Goal: Task Accomplishment & Management: Use online tool/utility

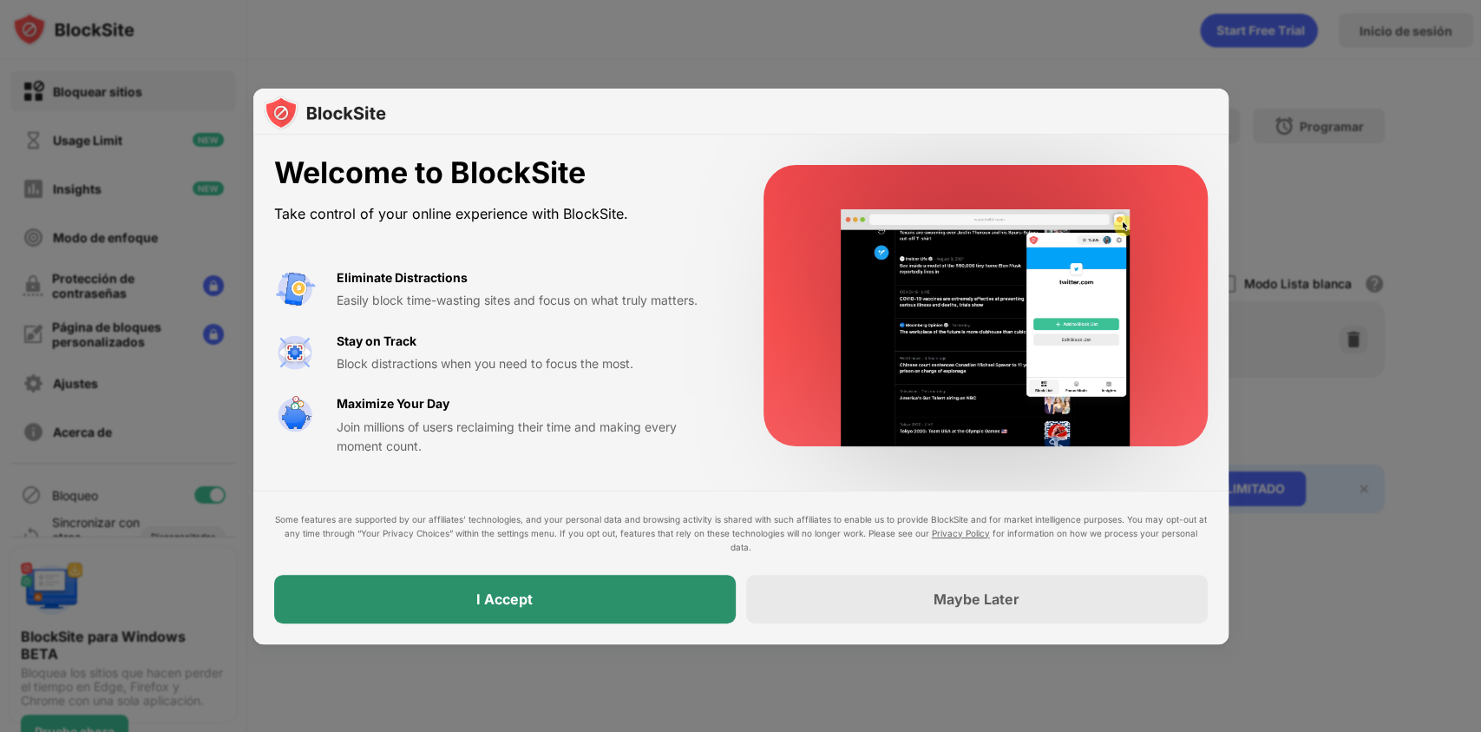
click at [517, 600] on div "I Accept" at bounding box center [504, 598] width 56 height 17
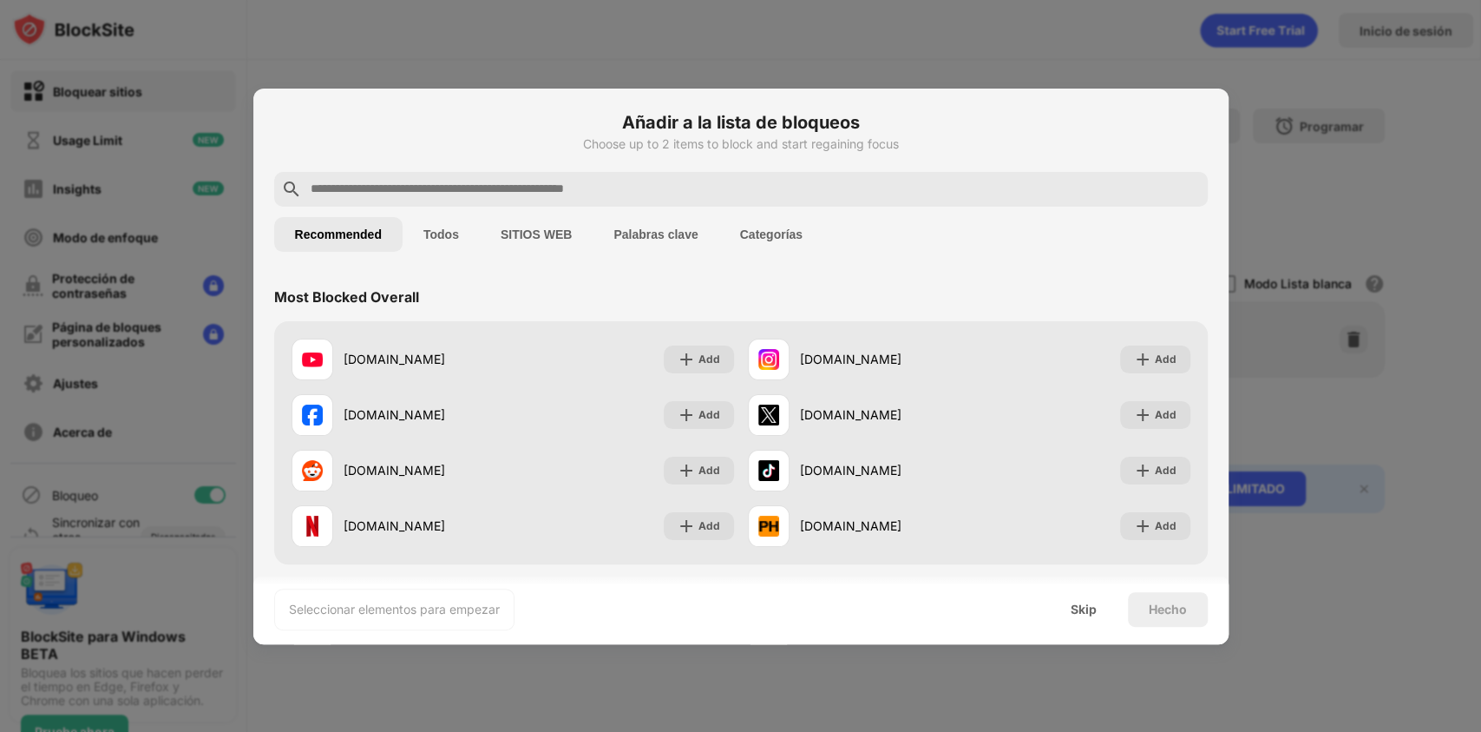
click at [698, 184] on input "text" at bounding box center [755, 189] width 892 height 21
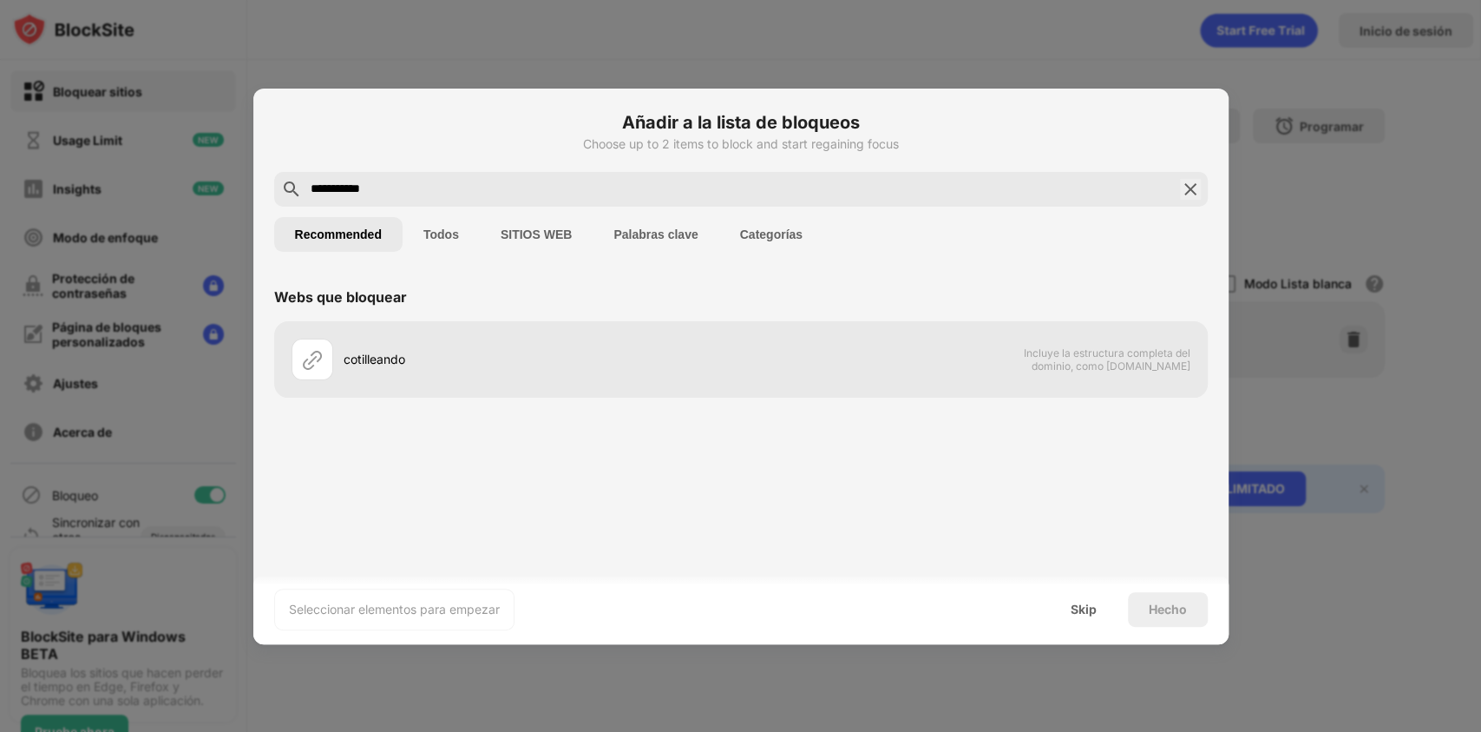
click at [582, 183] on input "**********" at bounding box center [741, 189] width 864 height 21
paste input "**********"
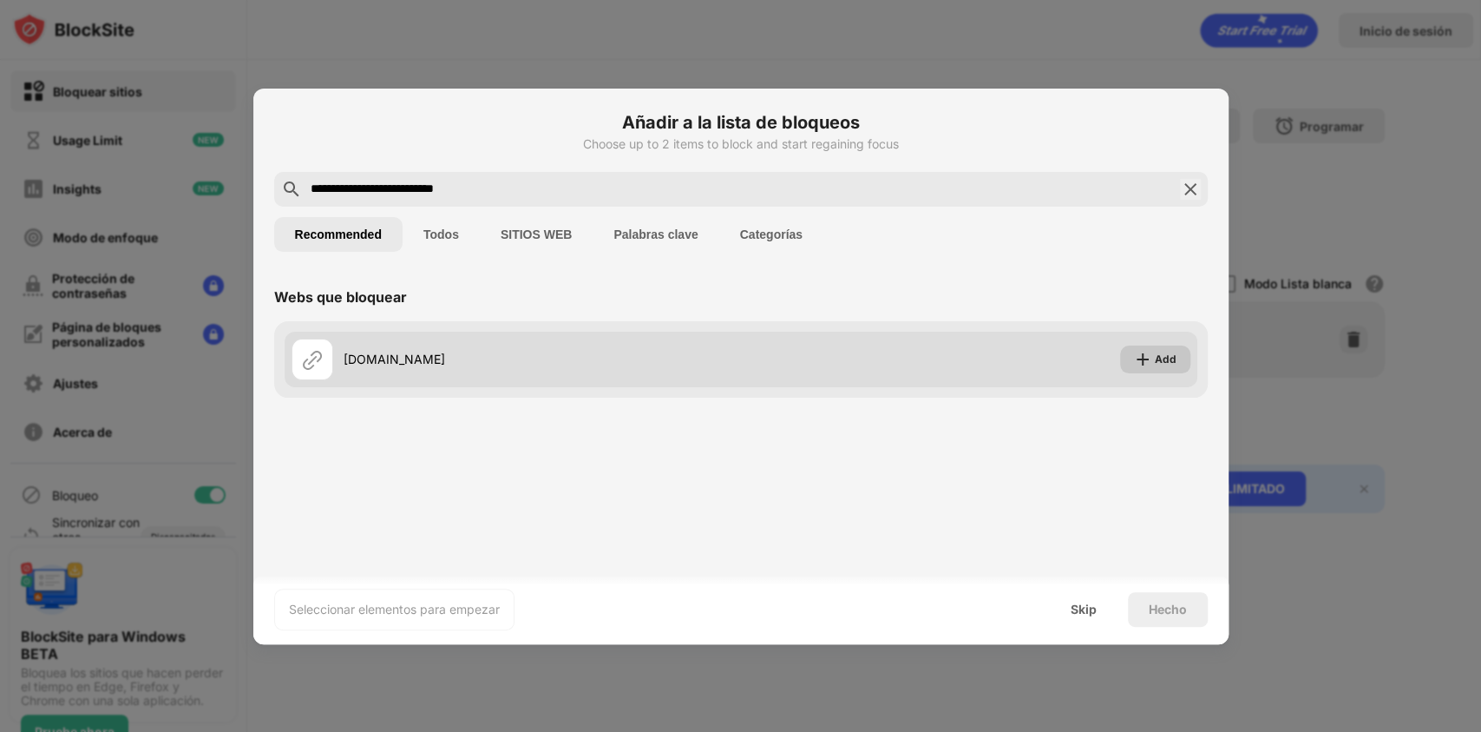
type input "**********"
click at [1153, 355] on div "Add" at bounding box center [1155, 359] width 70 height 28
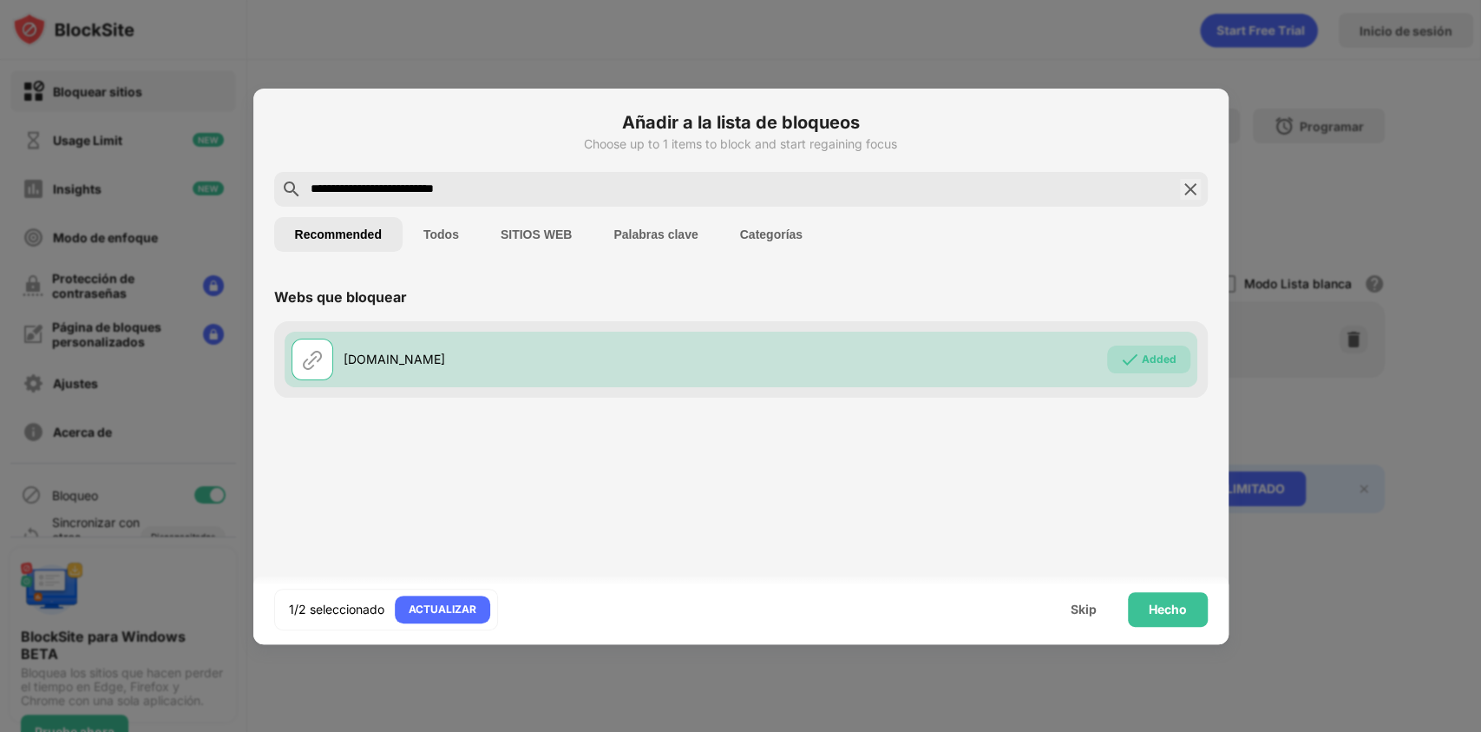
click at [566, 230] on button "SITIOS WEB" at bounding box center [536, 234] width 113 height 35
click at [347, 228] on button "Recommended" at bounding box center [338, 234] width 128 height 35
click at [1192, 602] on div "Hecho" at bounding box center [1168, 609] width 80 height 35
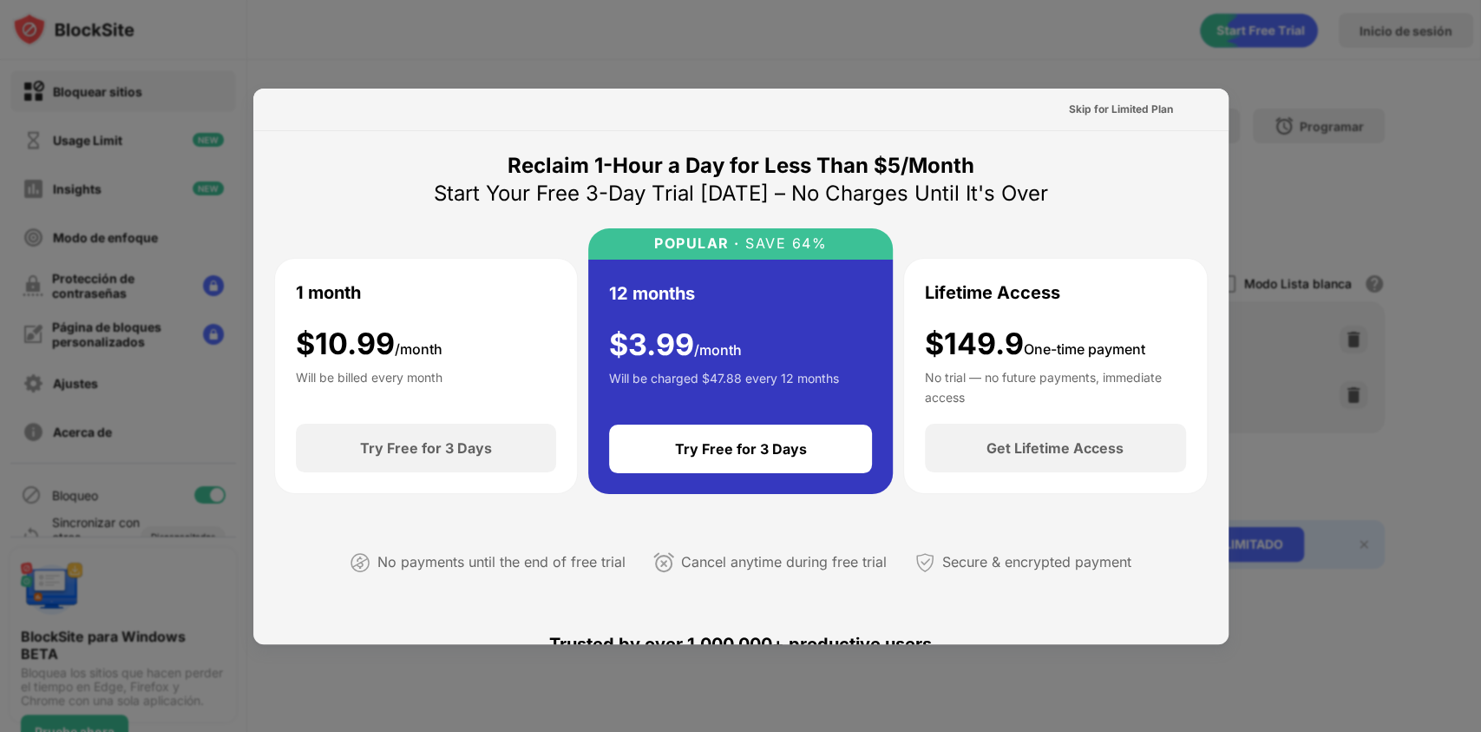
click at [1089, 66] on div at bounding box center [740, 366] width 1481 height 732
click at [1111, 107] on div "Skip for Limited Plan" at bounding box center [1121, 109] width 104 height 17
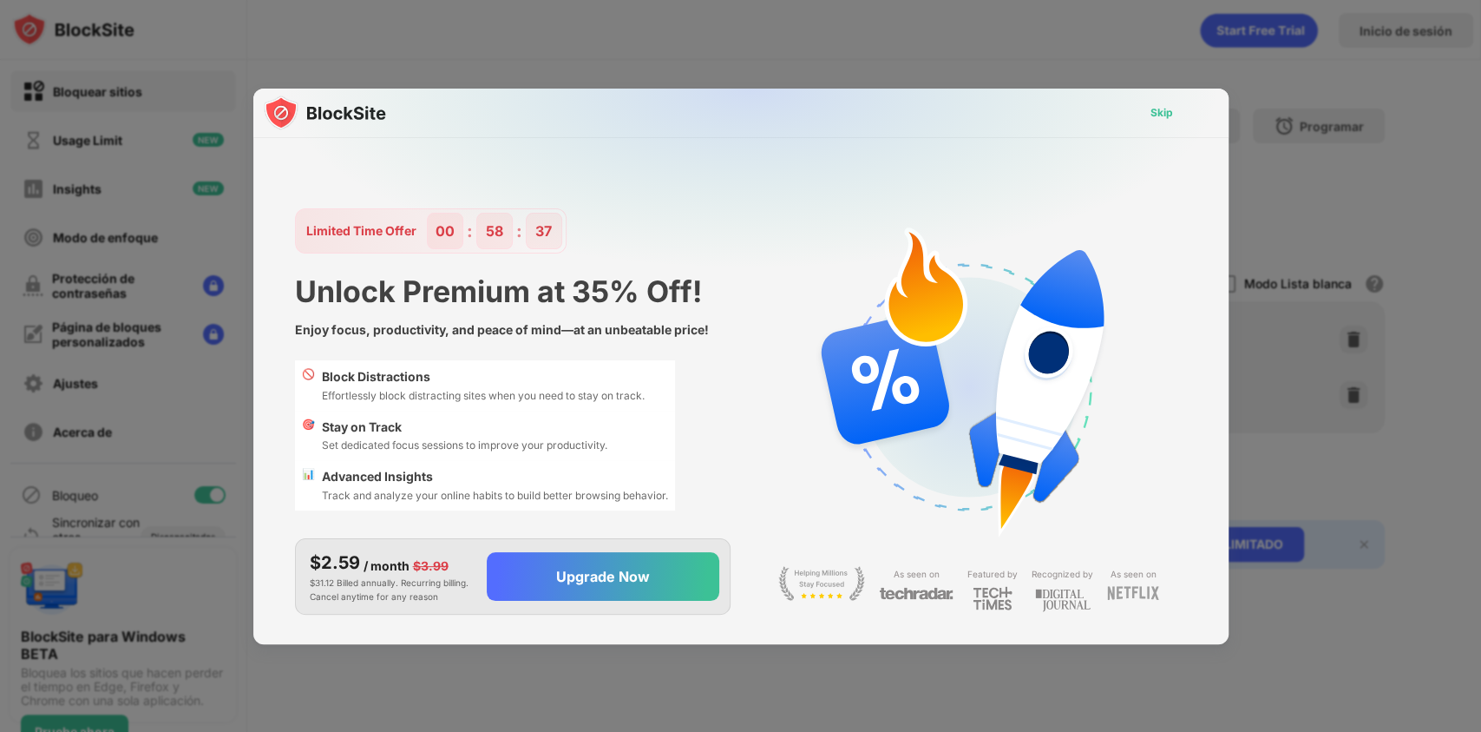
click at [1153, 108] on div "Skip" at bounding box center [1162, 112] width 23 height 17
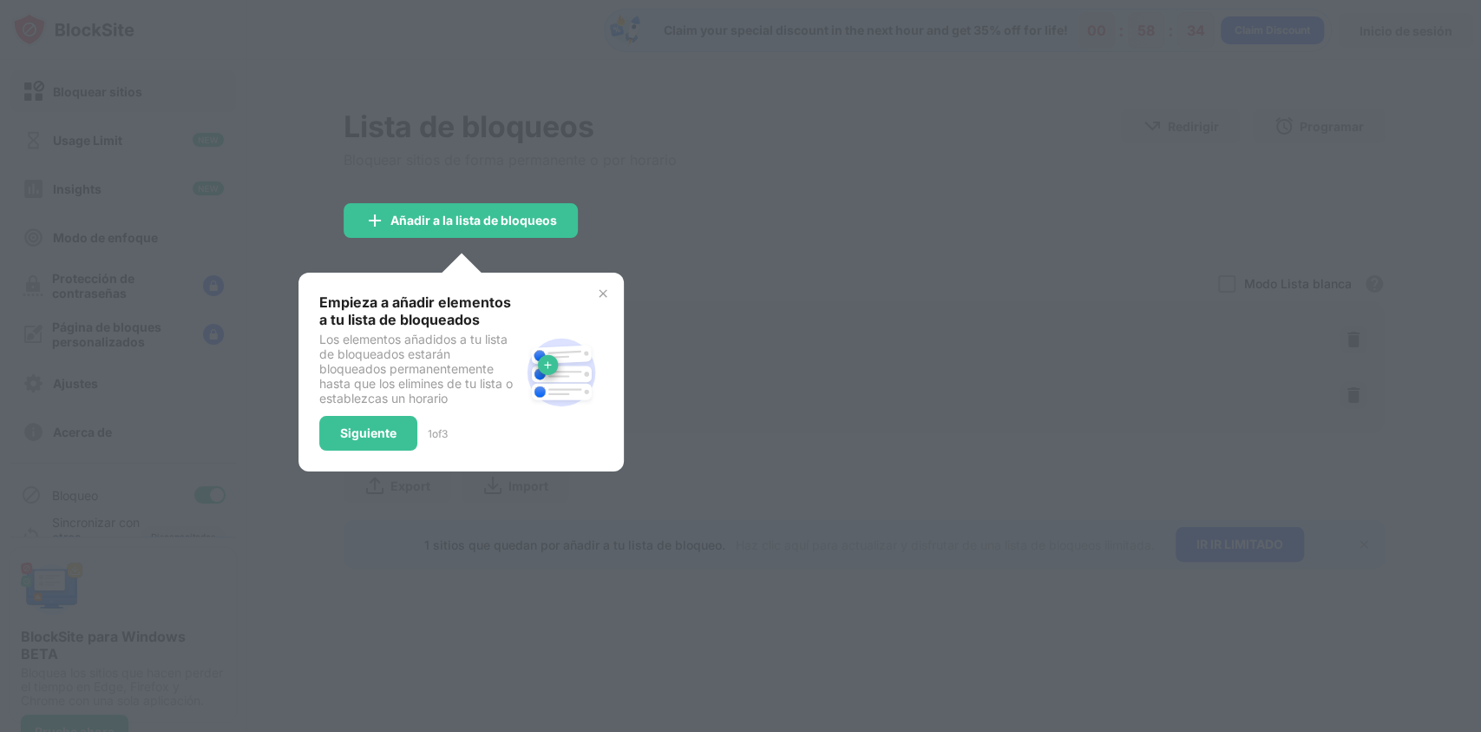
click at [610, 290] on div "Empieza a añadir elementos a tu lista de bloqueados Los elementos añadidos a tu…" at bounding box center [461, 372] width 325 height 199
click at [607, 291] on img at bounding box center [603, 293] width 14 height 14
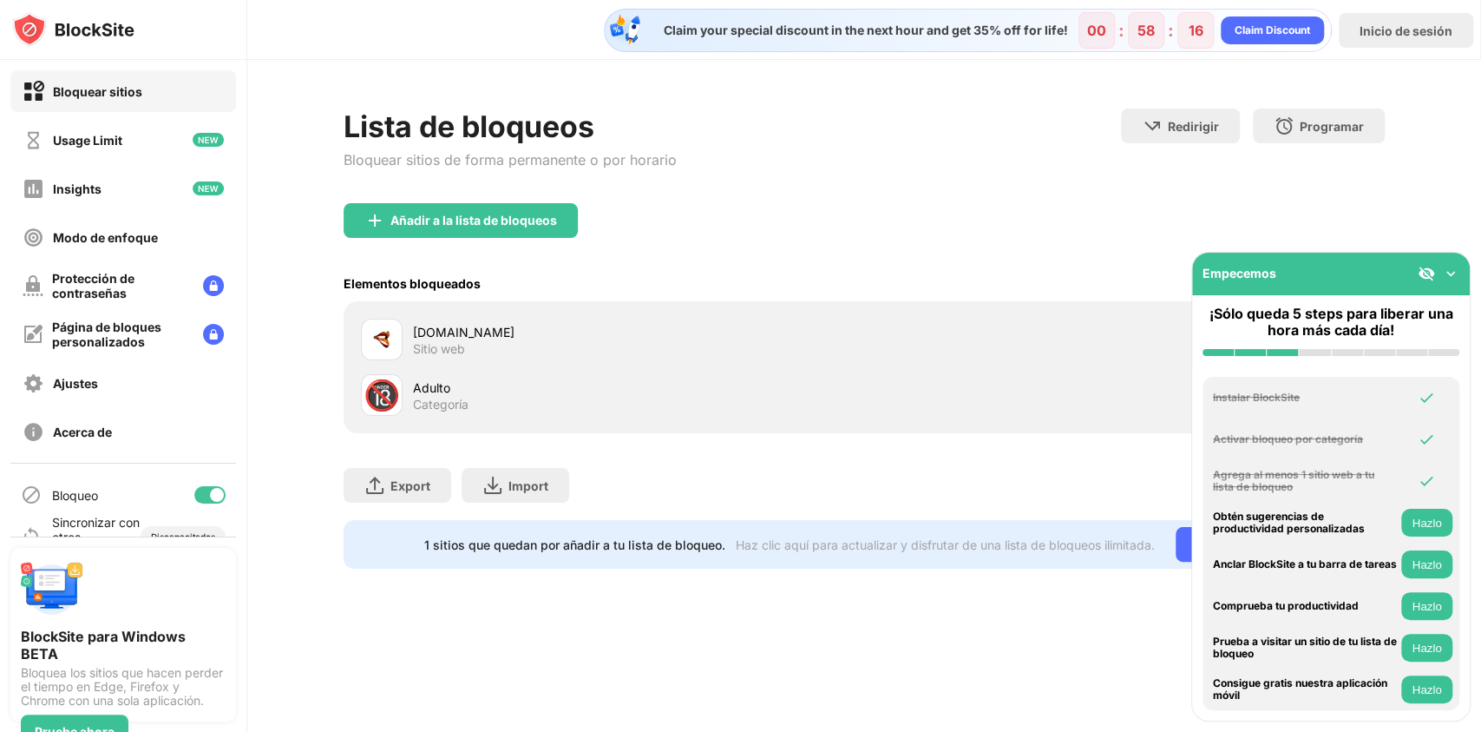
click at [984, 226] on div "Añadir a la lista de bloqueos" at bounding box center [864, 234] width 1041 height 62
click at [1450, 272] on img at bounding box center [1450, 273] width 17 height 17
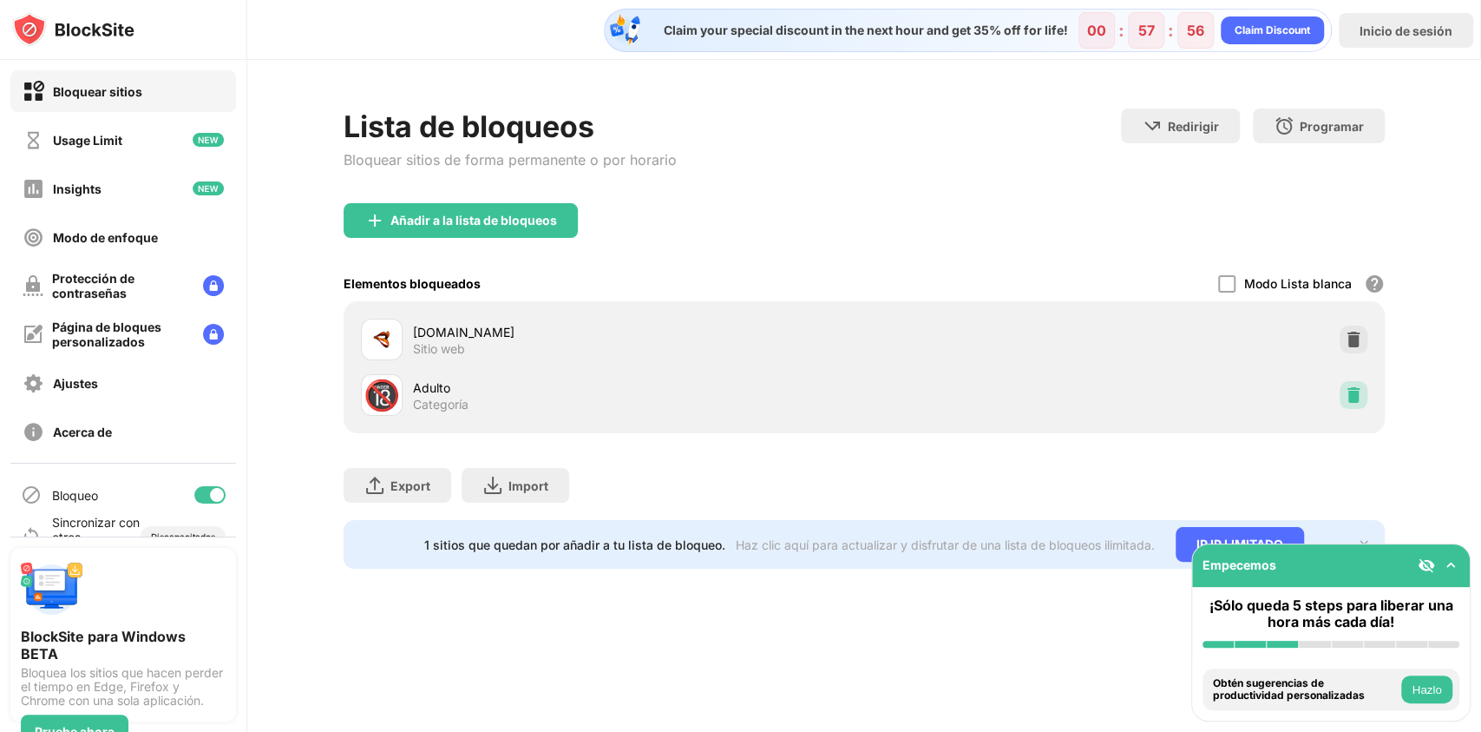
click at [1352, 391] on img at bounding box center [1353, 394] width 17 height 17
